Goal: Information Seeking & Learning: Find specific fact

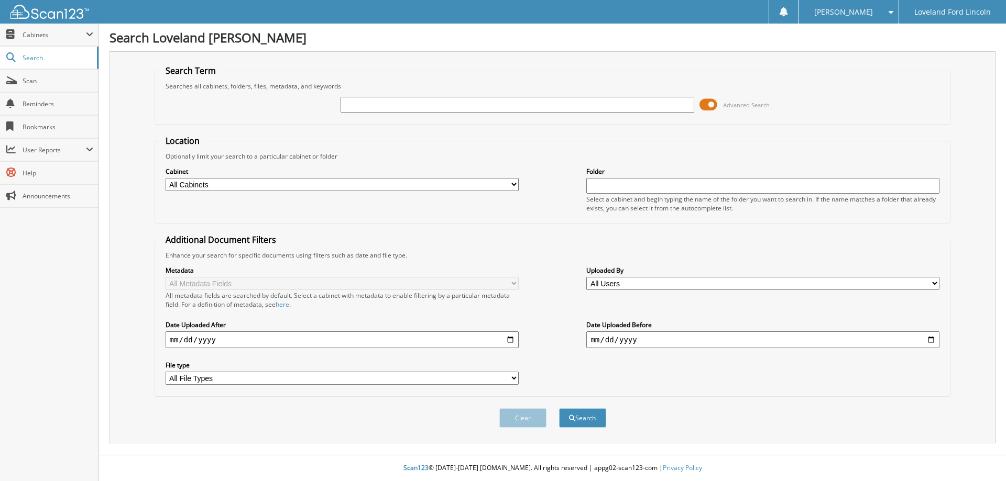
click at [375, 106] on input "text" at bounding box center [517, 105] width 353 height 16
type input "329437"
click at [559, 409] on button "Search" at bounding box center [582, 418] width 47 height 19
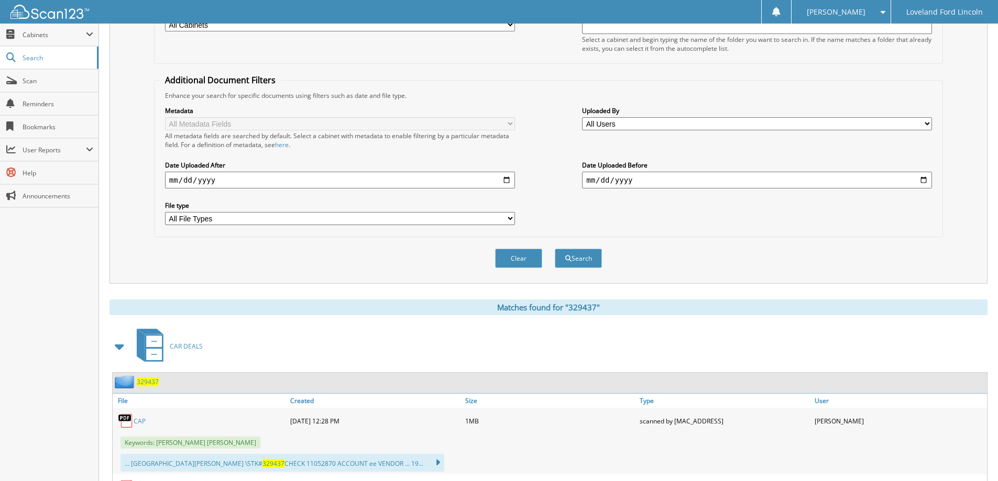
scroll to position [262, 0]
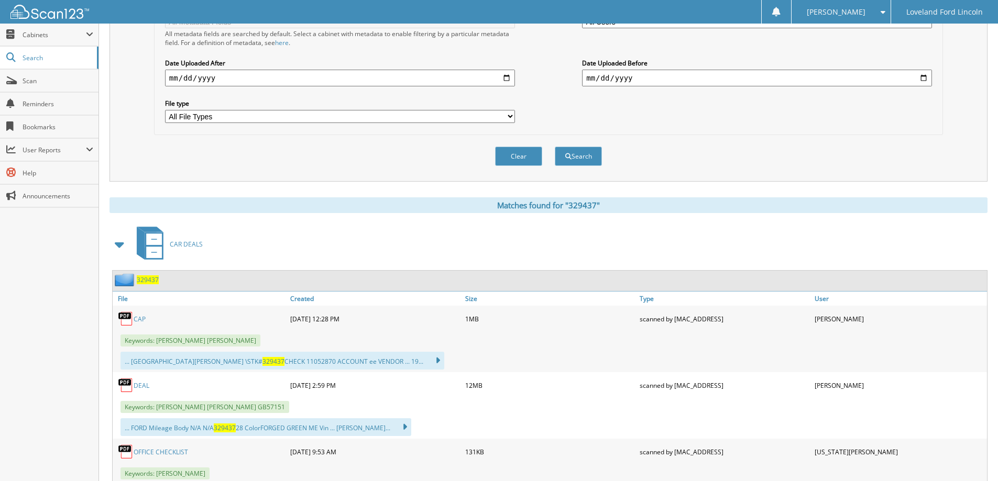
click at [144, 317] on link "CAP" at bounding box center [140, 319] width 12 height 9
click at [141, 385] on link "DEAL" at bounding box center [142, 385] width 16 height 9
